Goal: Find specific page/section: Find specific page/section

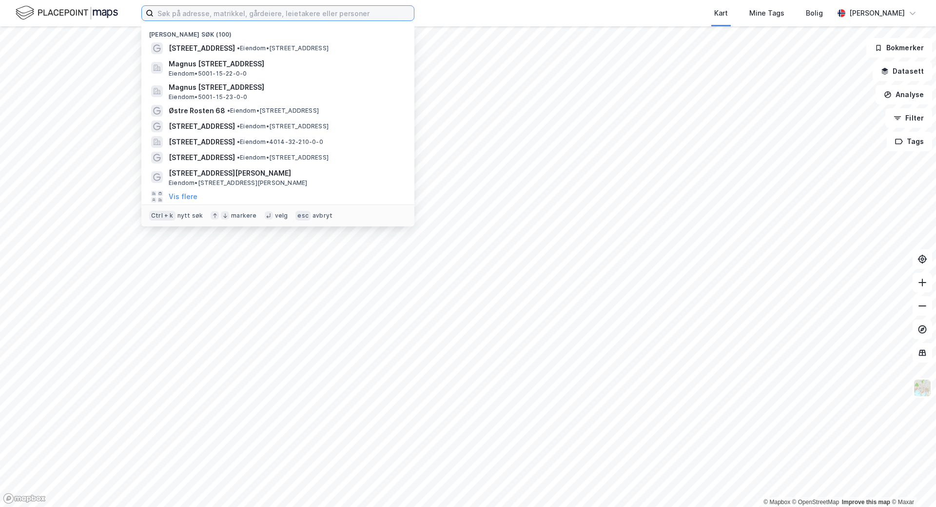
click at [352, 19] on input at bounding box center [284, 13] width 260 height 15
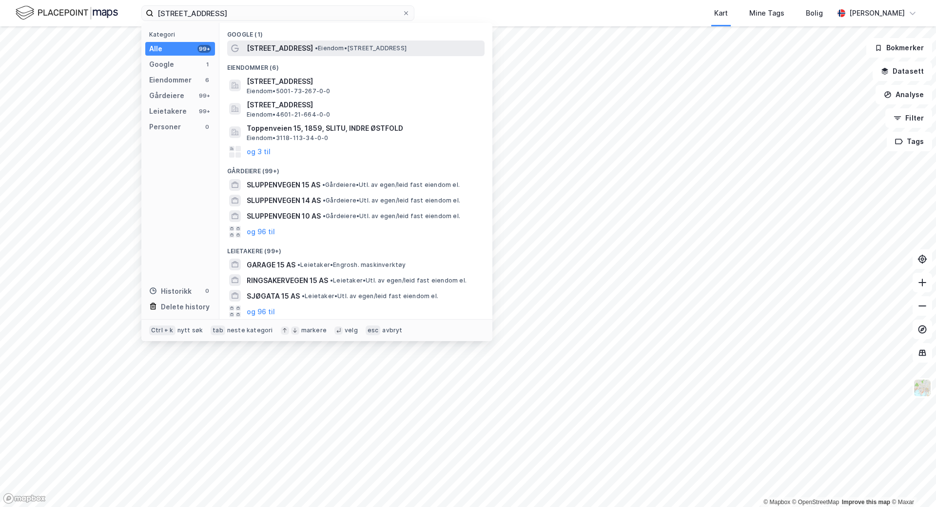
click at [349, 46] on span "• Eiendom • [STREET_ADDRESS]" at bounding box center [361, 48] width 92 height 8
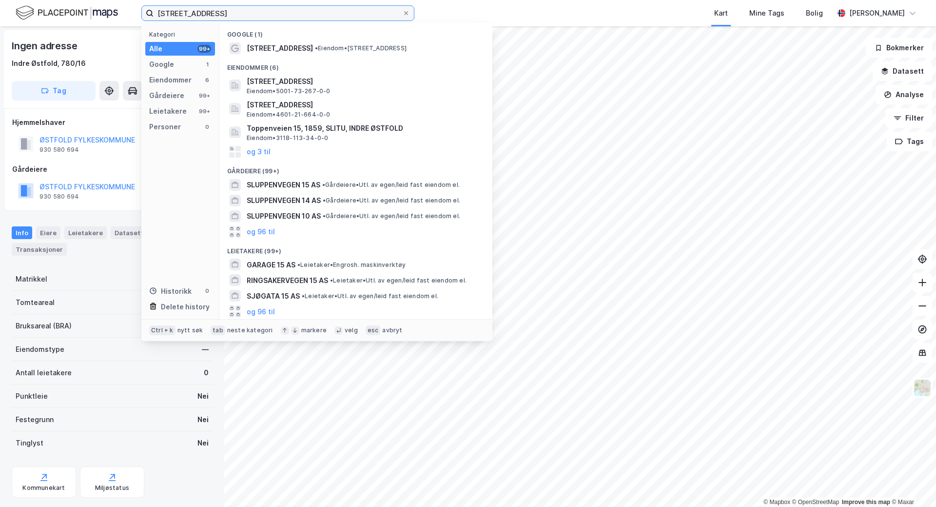
click at [305, 13] on input "[STREET_ADDRESS]" at bounding box center [278, 13] width 249 height 15
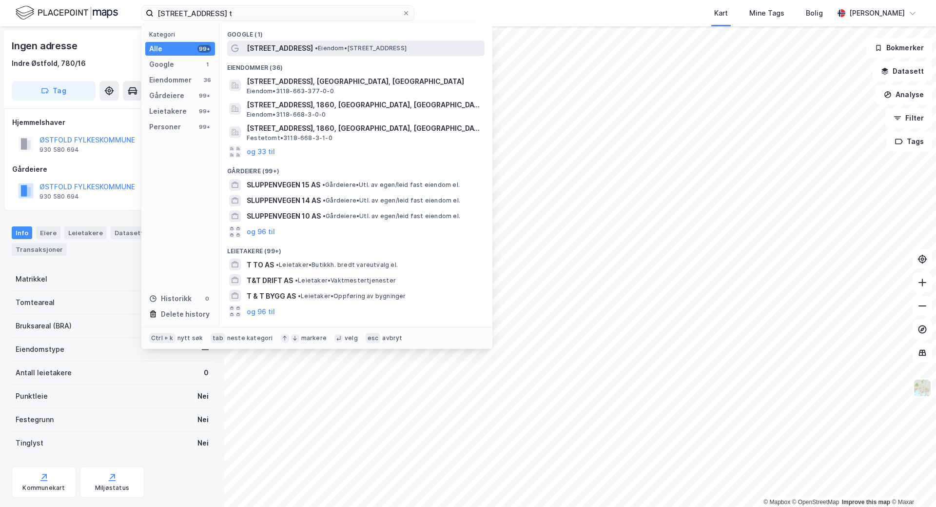
click at [315, 48] on span "•" at bounding box center [316, 47] width 3 height 7
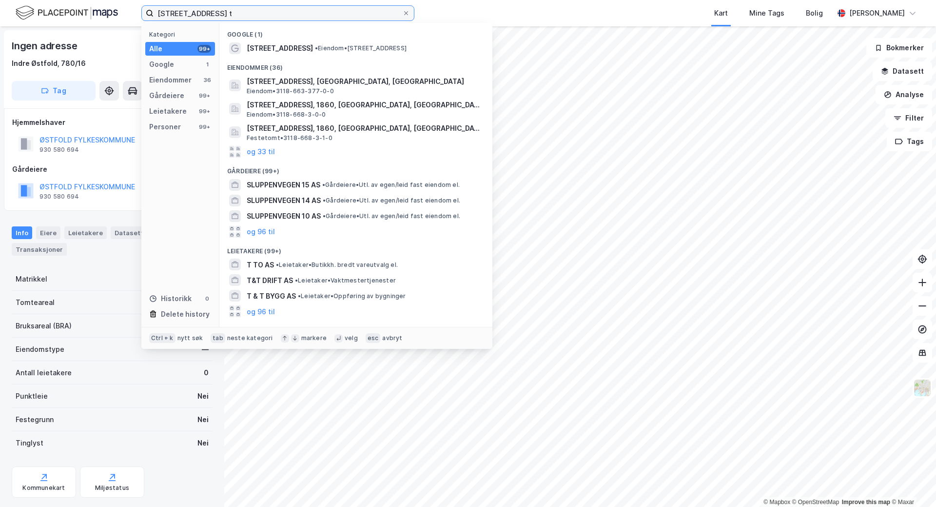
click at [225, 12] on input "[STREET_ADDRESS] t" at bounding box center [278, 13] width 249 height 15
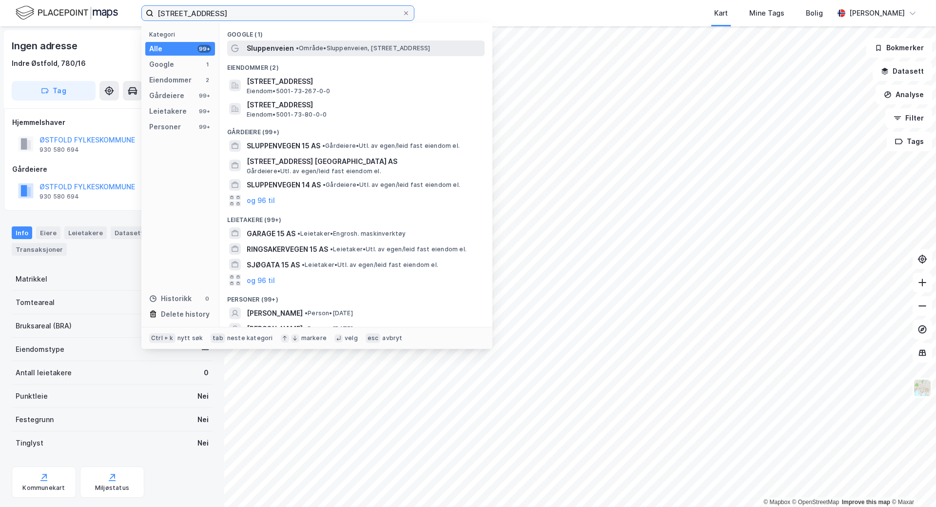
type input "[STREET_ADDRESS]"
click at [267, 52] on span "Sluppenveien" at bounding box center [270, 48] width 47 height 12
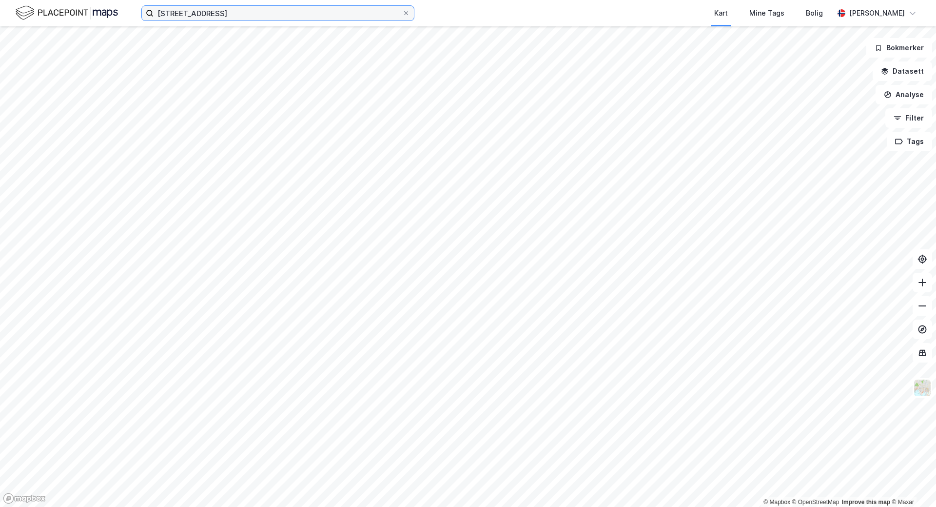
click at [280, 7] on input "[STREET_ADDRESS]" at bounding box center [278, 13] width 249 height 15
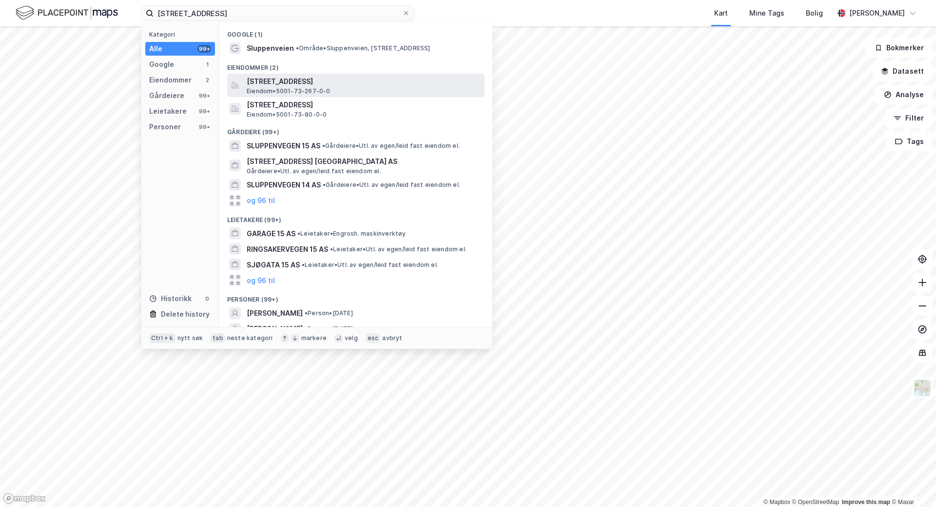
click at [291, 84] on span "[STREET_ADDRESS]" at bounding box center [364, 82] width 234 height 12
